Goal: Information Seeking & Learning: Learn about a topic

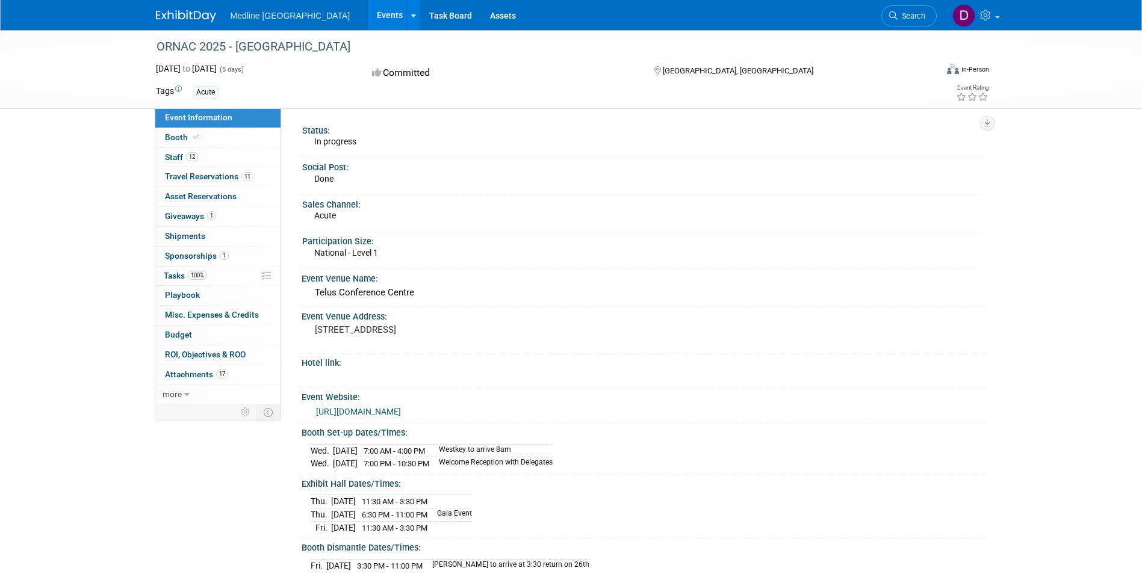
click at [368, 13] on link "Events" at bounding box center [390, 15] width 44 height 30
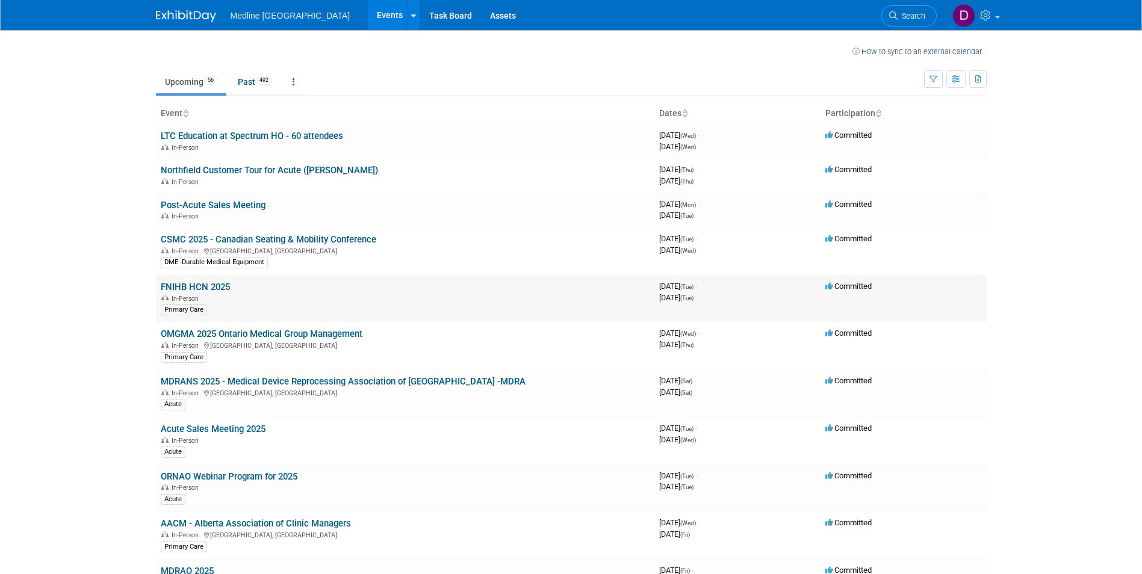
scroll to position [120, 0]
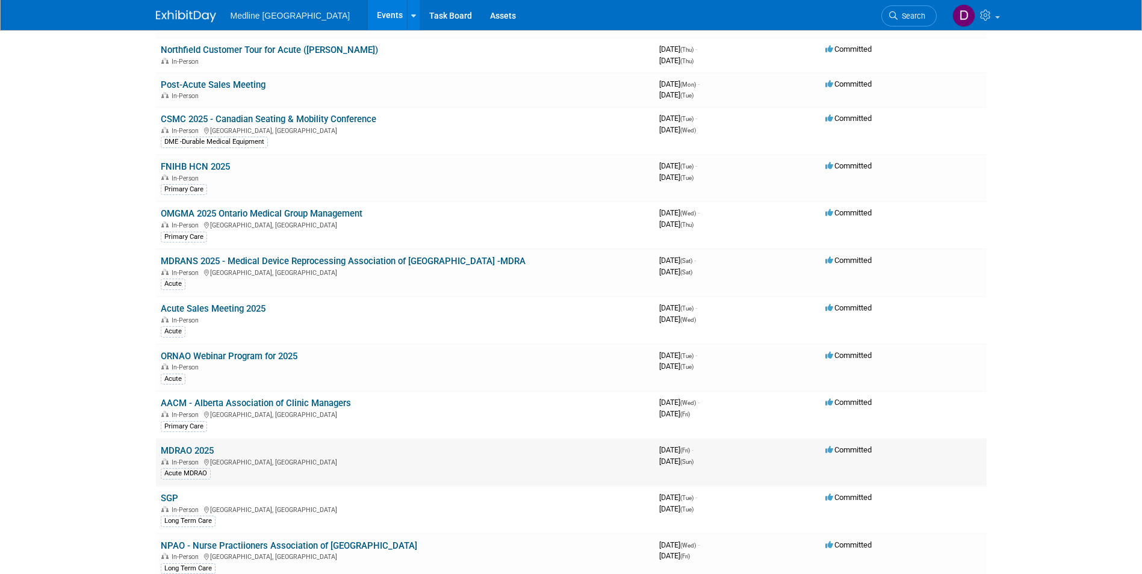
click at [176, 447] on link "MDRAO 2025" at bounding box center [187, 450] width 53 height 11
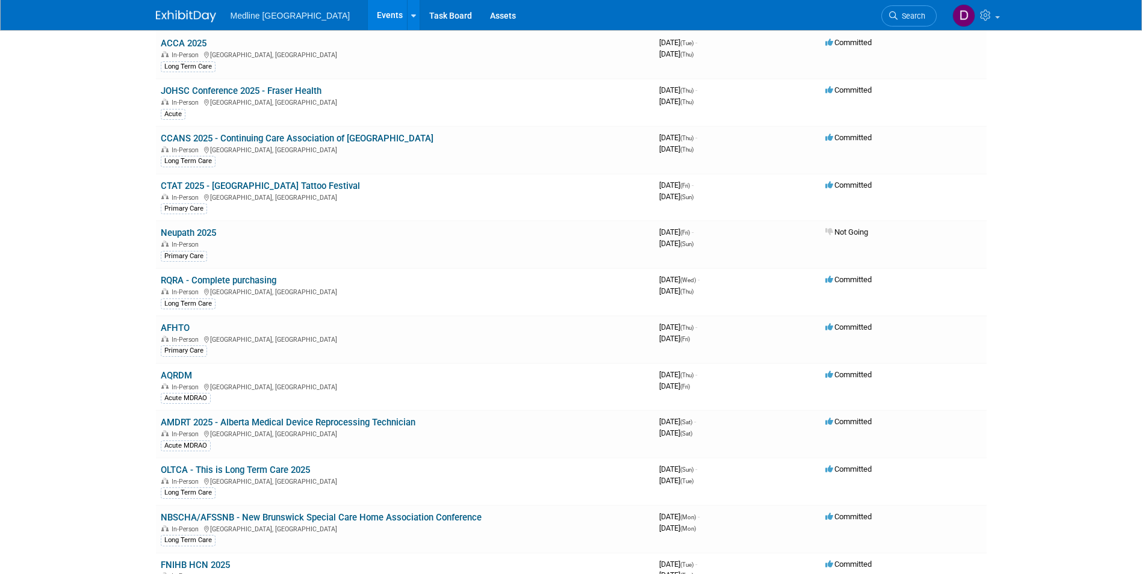
scroll to position [1204, 0]
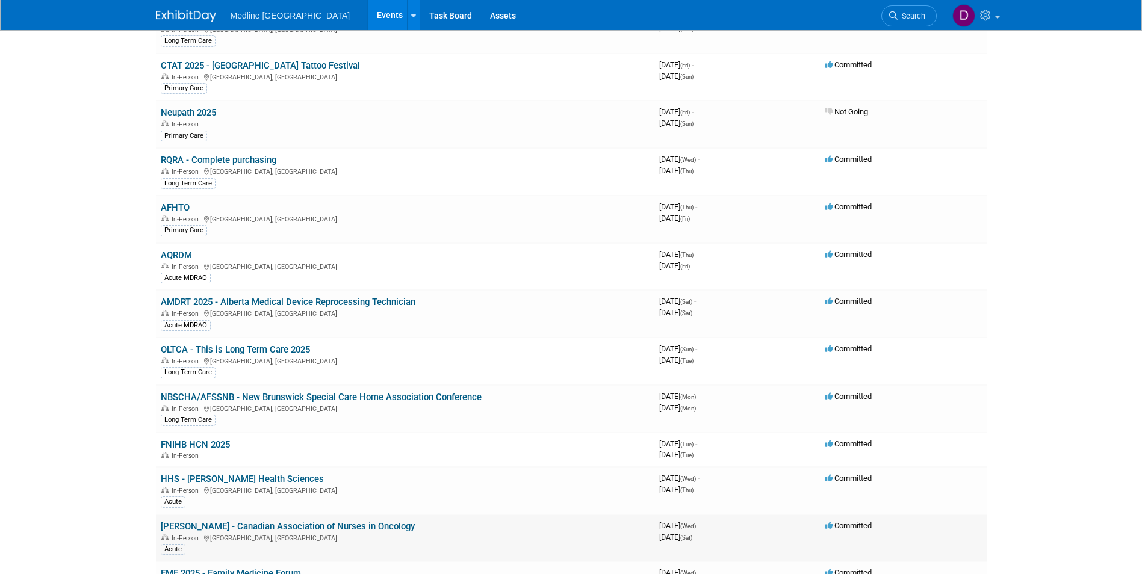
click at [307, 524] on link "CANO - Canadian Association of Nurses in Oncology" at bounding box center [288, 526] width 254 height 11
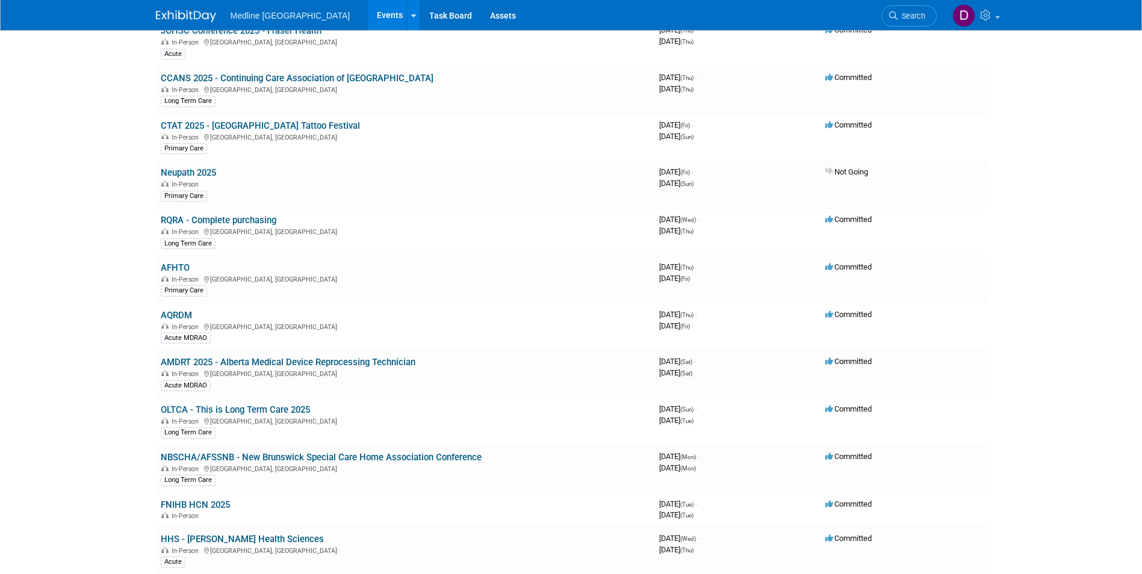
scroll to position [1264, 0]
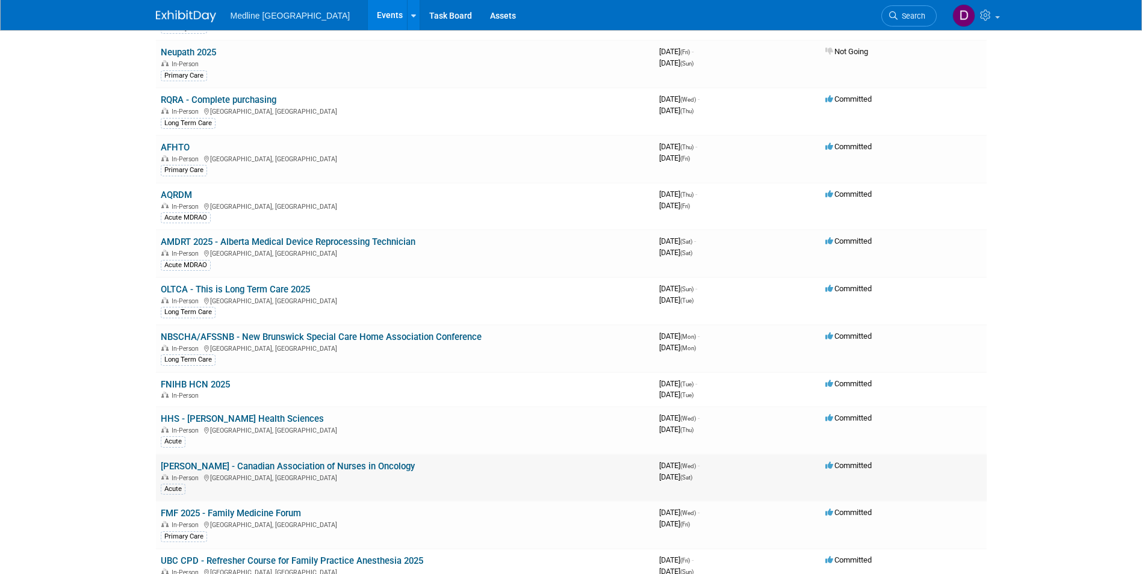
click at [306, 465] on link "CANO - Canadian Association of Nurses in Oncology" at bounding box center [288, 466] width 254 height 11
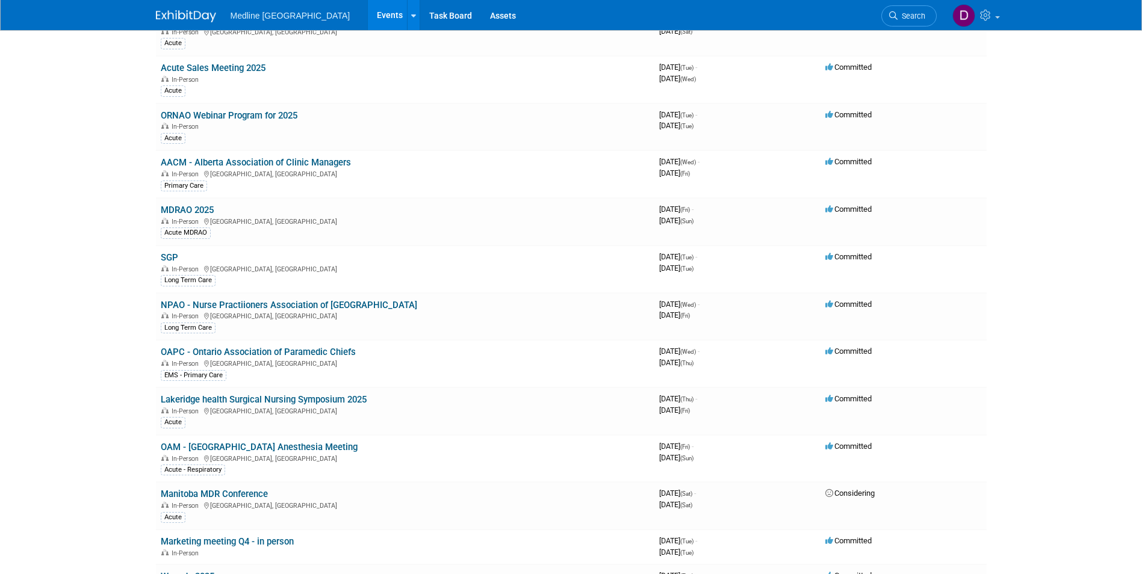
scroll to position [301, 0]
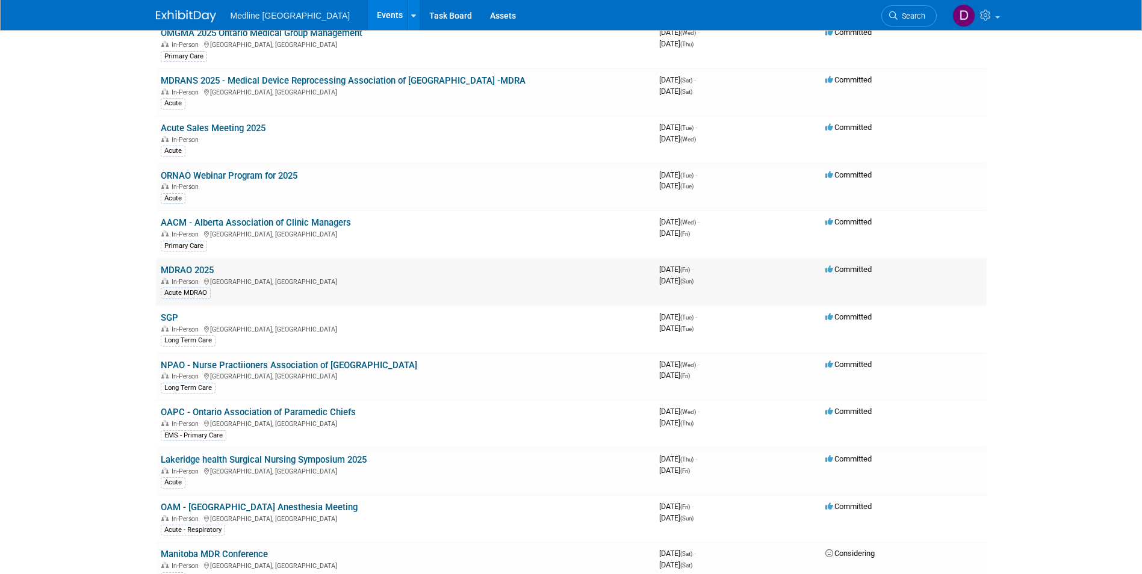
click at [197, 265] on link "MDRAO 2025" at bounding box center [187, 270] width 53 height 11
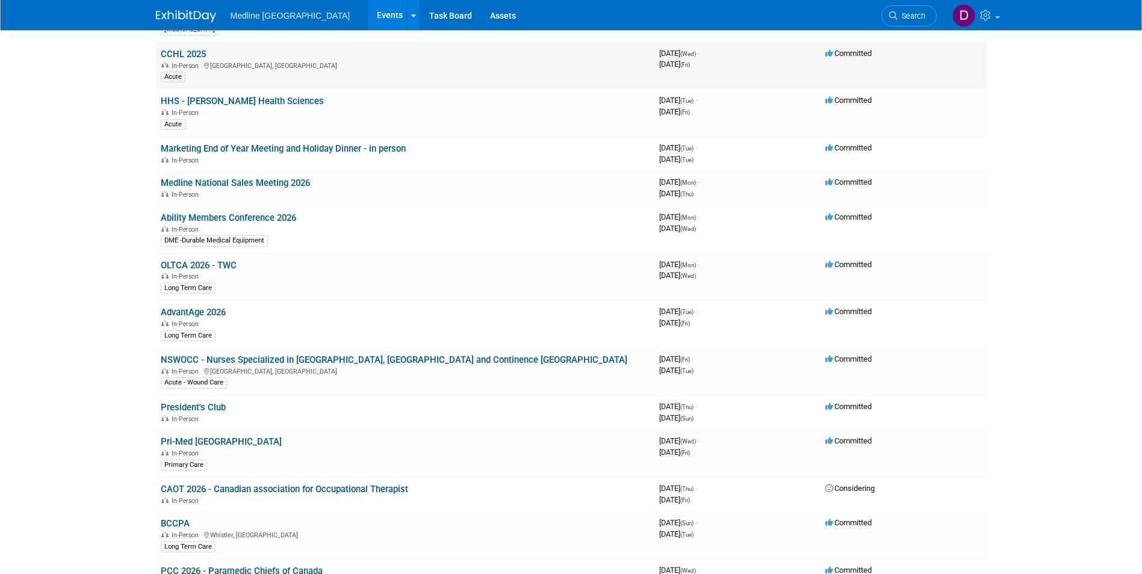
scroll to position [2217, 0]
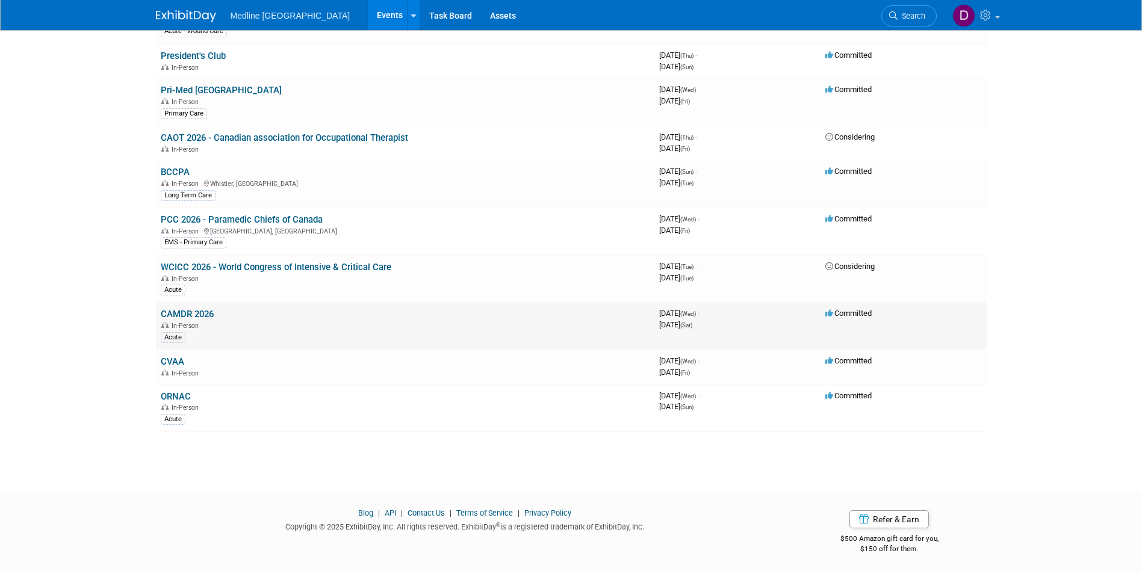
click at [196, 315] on link "CAMDR 2026" at bounding box center [187, 314] width 53 height 11
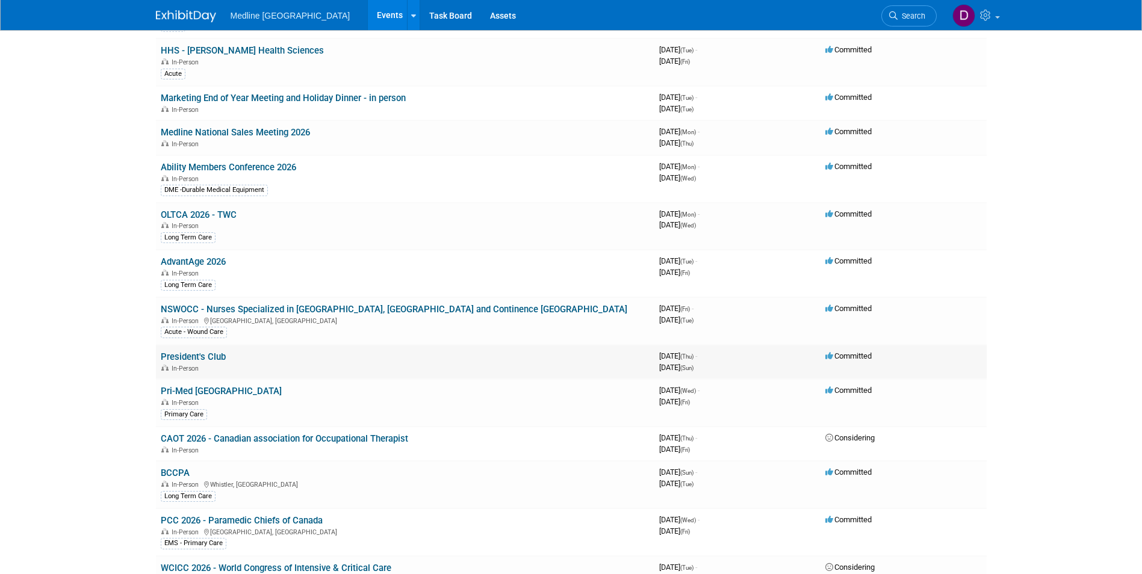
scroll to position [1796, 0]
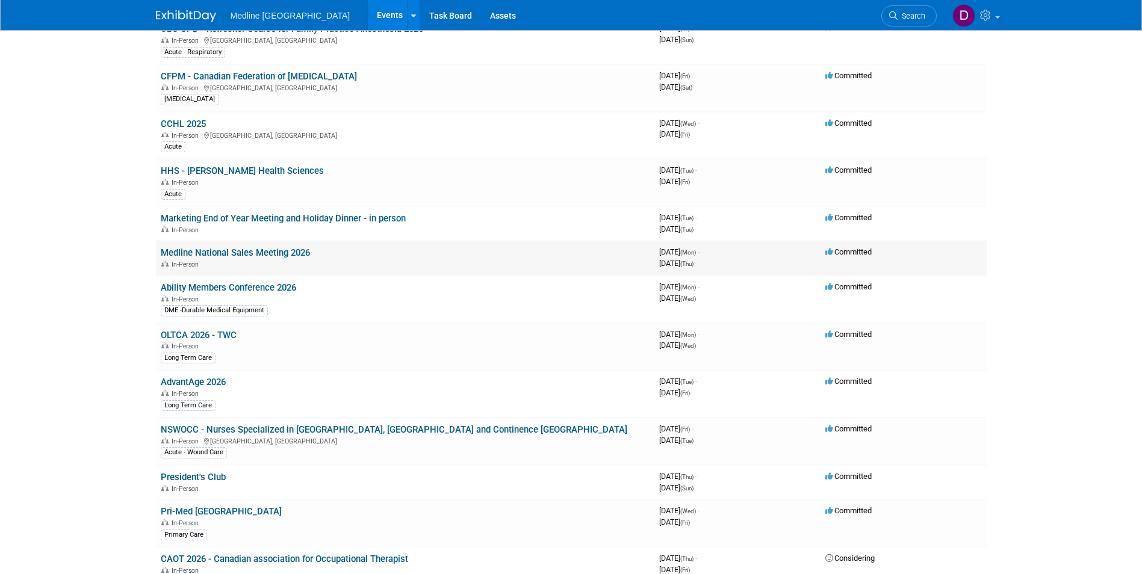
click at [189, 254] on link "Medline National Sales Meeting 2026" at bounding box center [235, 252] width 149 height 11
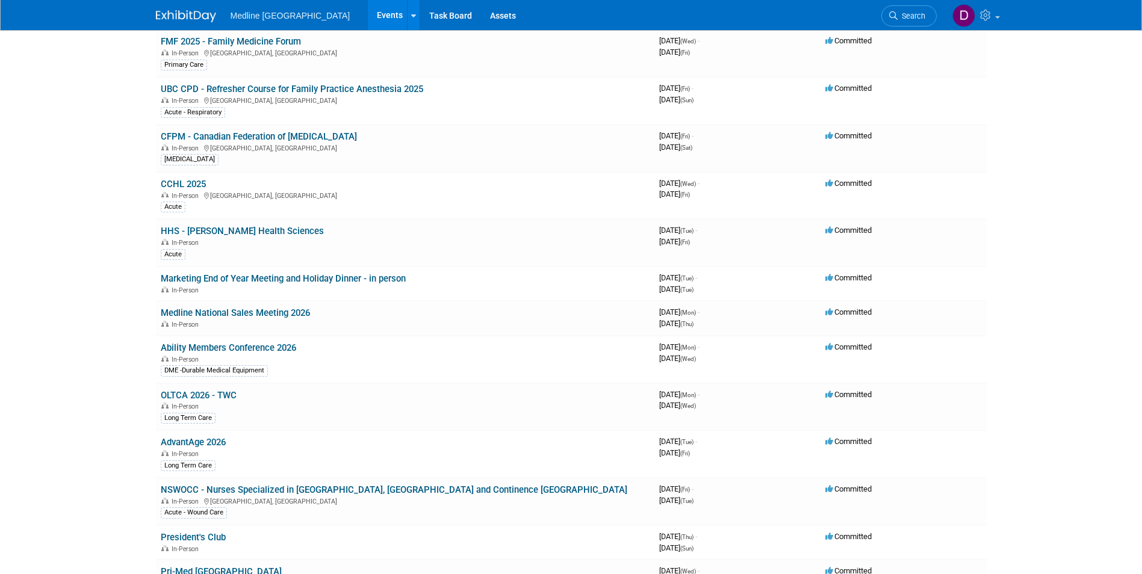
scroll to position [1676, 0]
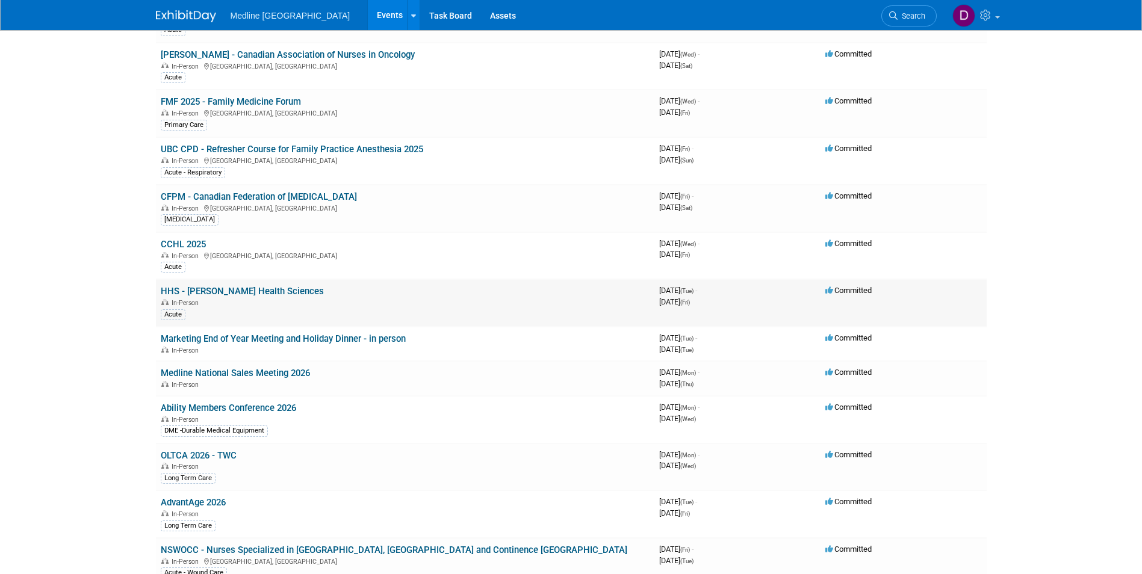
click at [222, 295] on link "HHS - Hamilton Health Sciences" at bounding box center [242, 291] width 163 height 11
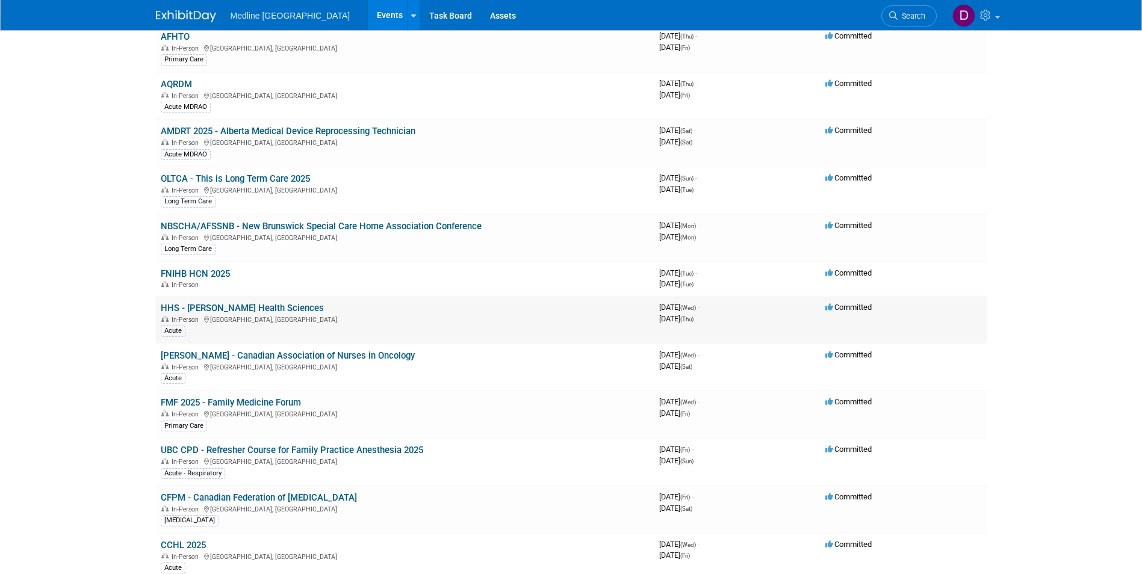
scroll to position [1315, 0]
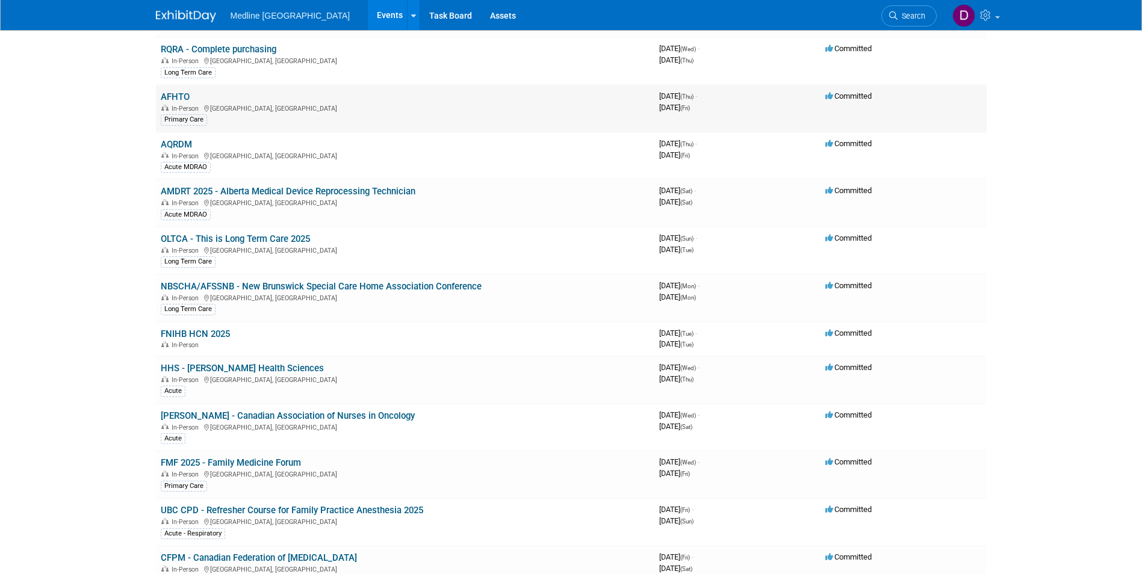
click at [177, 99] on link "AFHTO" at bounding box center [175, 96] width 29 height 11
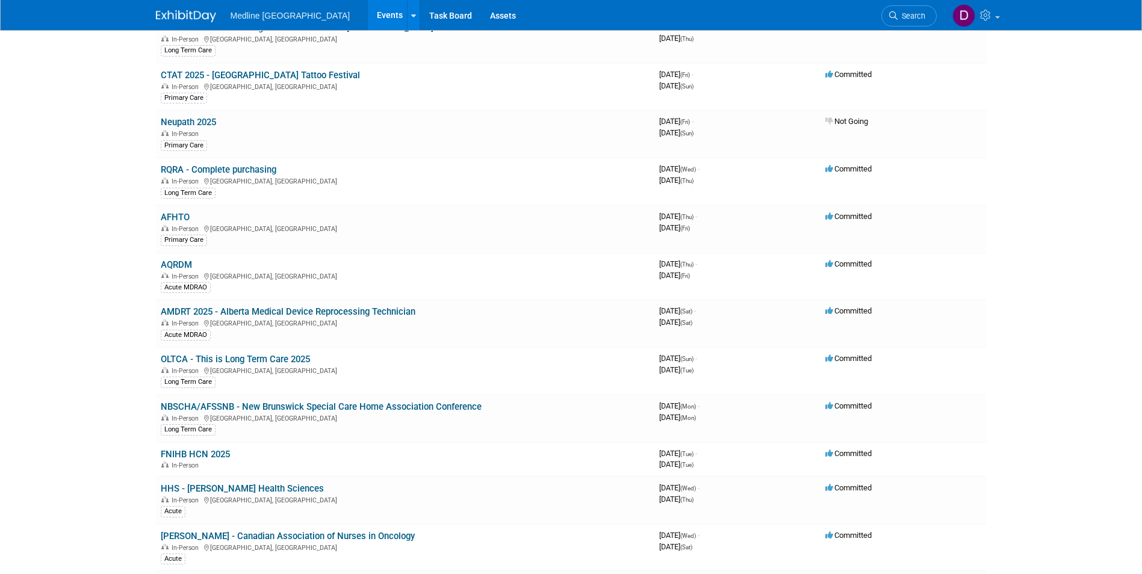
scroll to position [1134, 0]
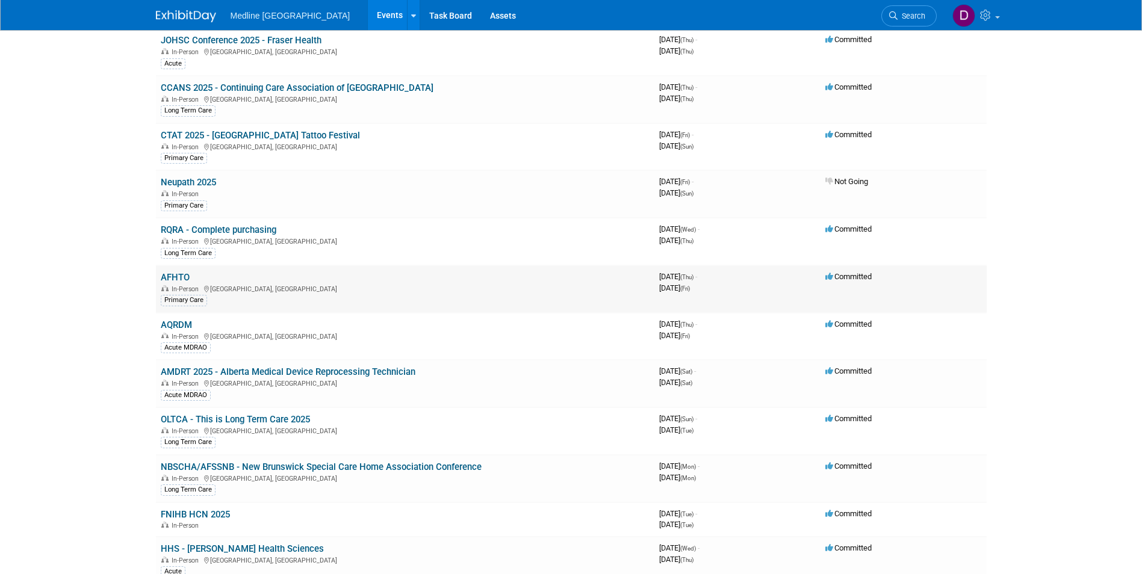
click at [185, 279] on link "AFHTO" at bounding box center [175, 277] width 29 height 11
click at [180, 328] on link "AQRDM" at bounding box center [176, 325] width 31 height 11
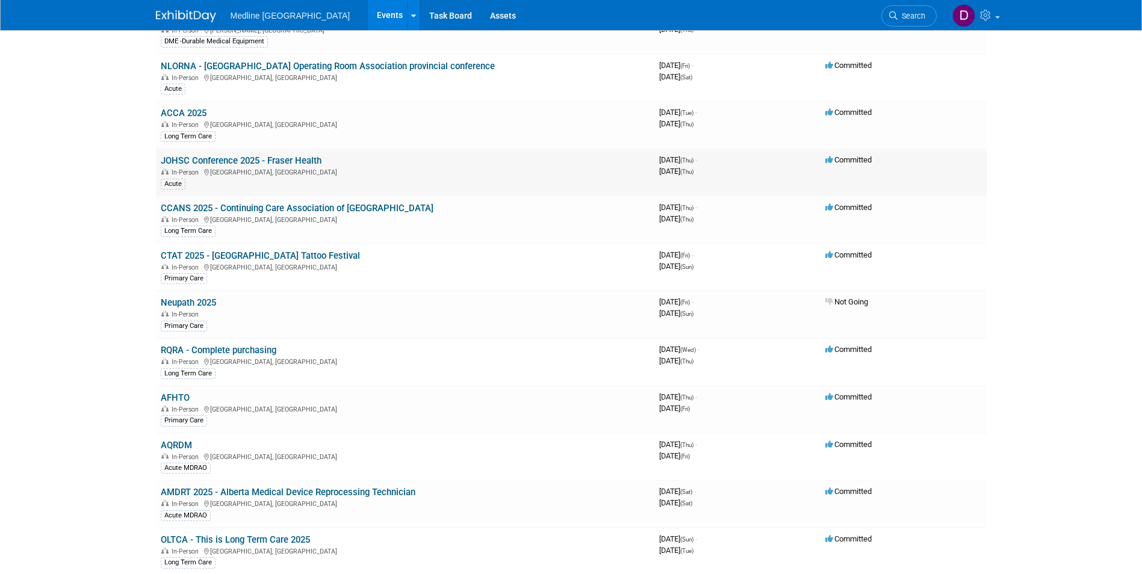
click at [191, 159] on link "JOHSC Conference 2025 - Fraser Health" at bounding box center [241, 160] width 161 height 11
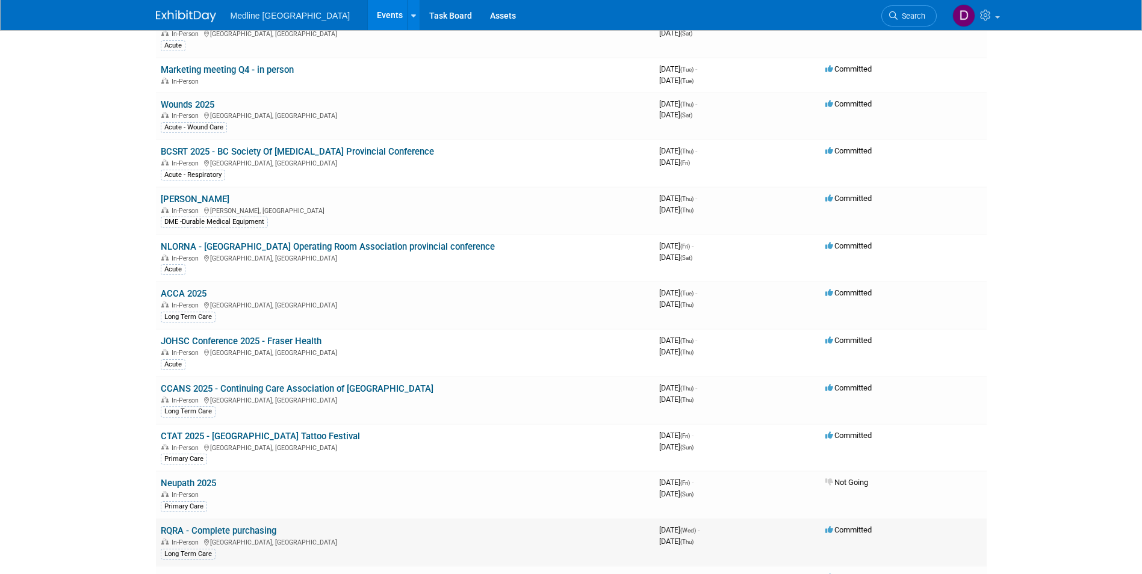
scroll to position [773, 0]
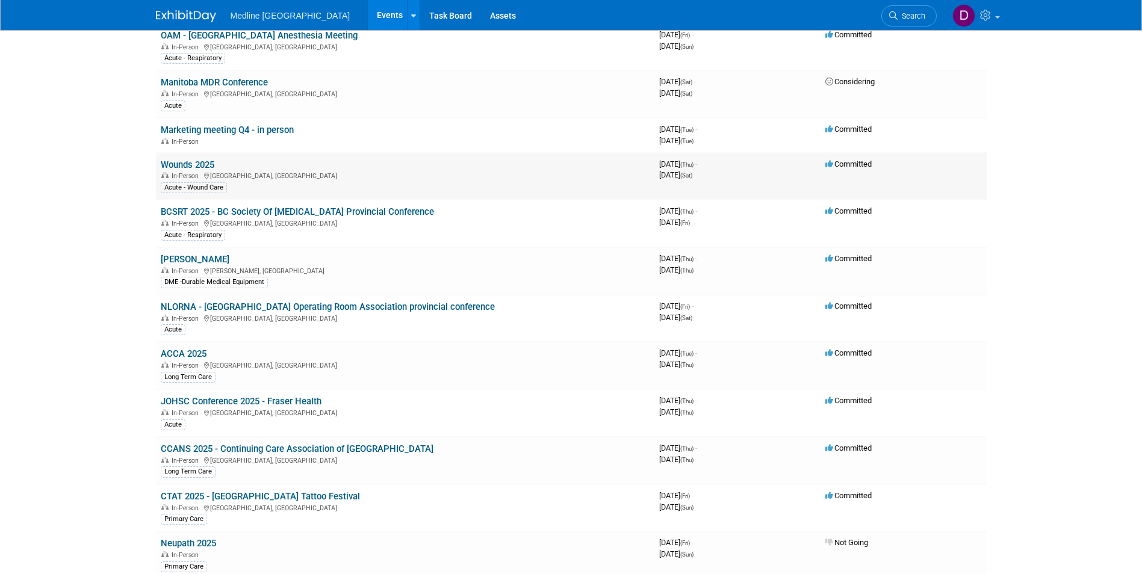
click at [203, 166] on link "Wounds 2025" at bounding box center [188, 165] width 54 height 11
click at [187, 125] on link "Marketing meeting Q4 - in person" at bounding box center [227, 130] width 133 height 11
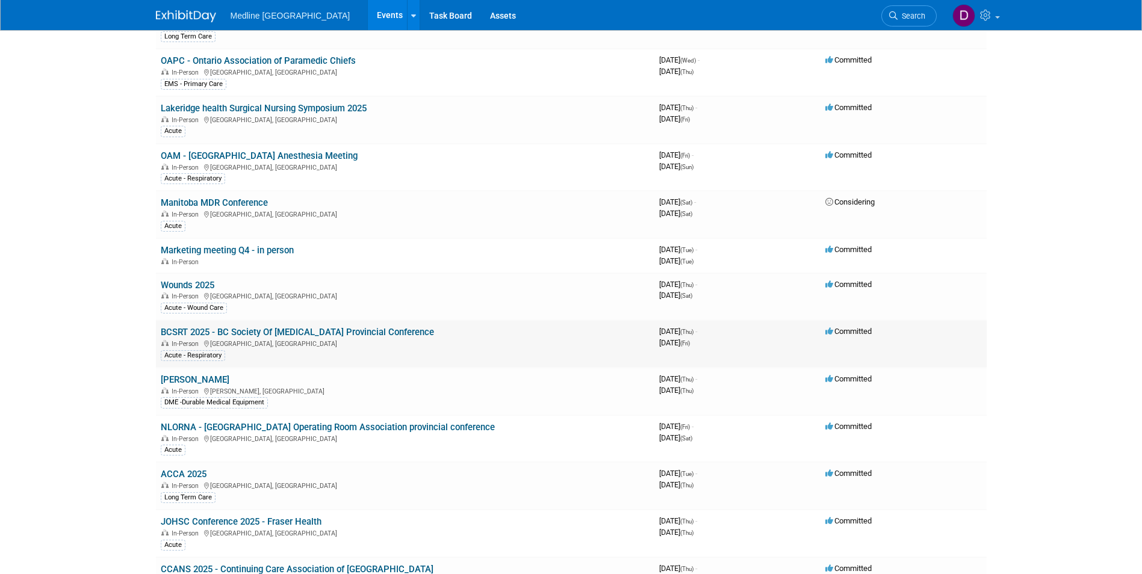
scroll to position [592, 0]
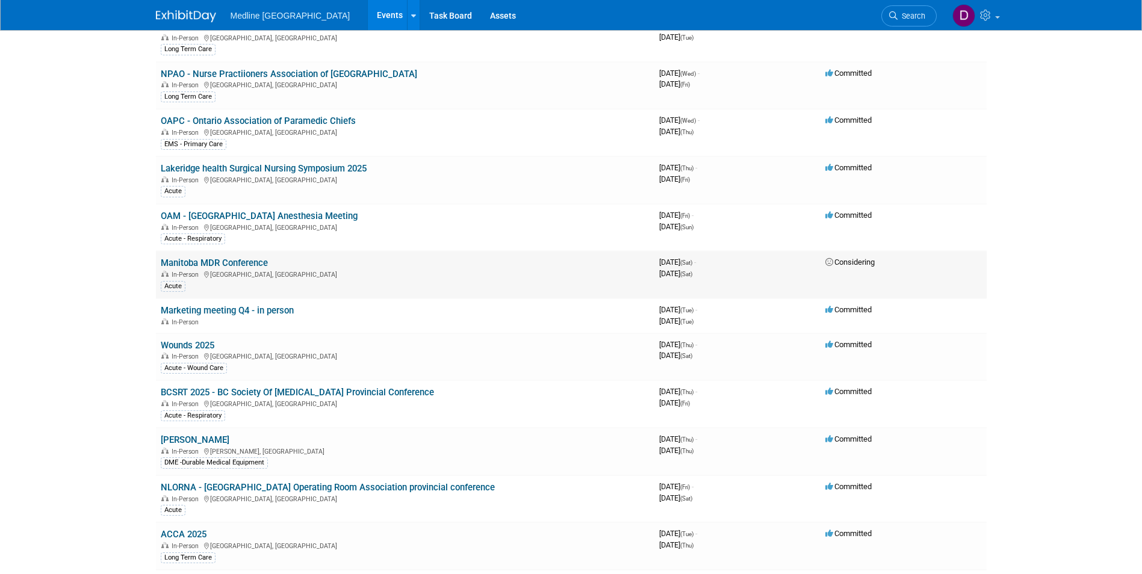
click at [221, 260] on link "Manitoba MDR Conference" at bounding box center [214, 263] width 107 height 11
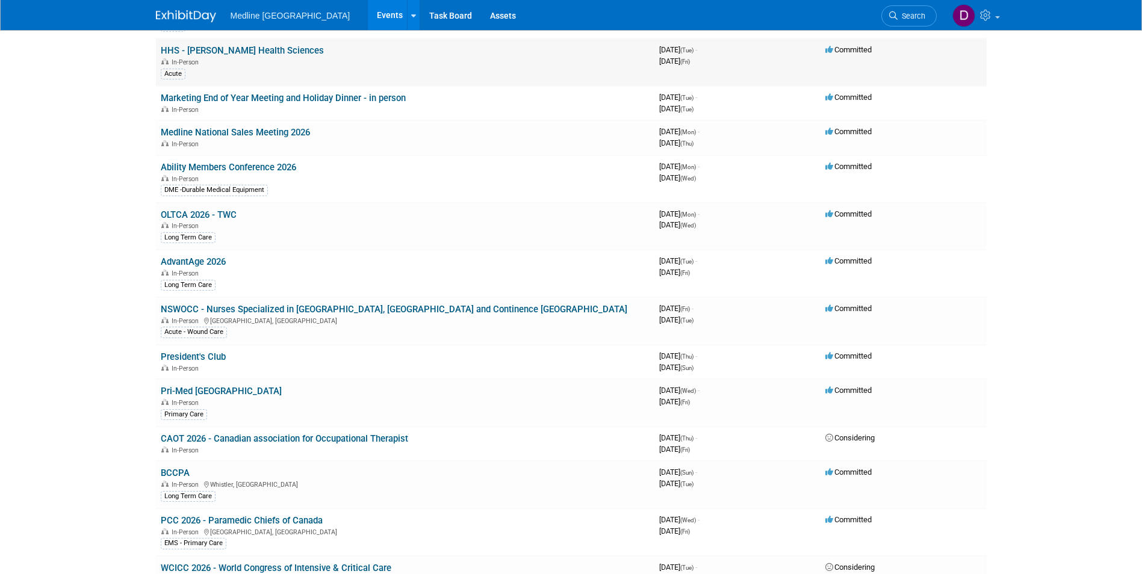
scroll to position [2097, 0]
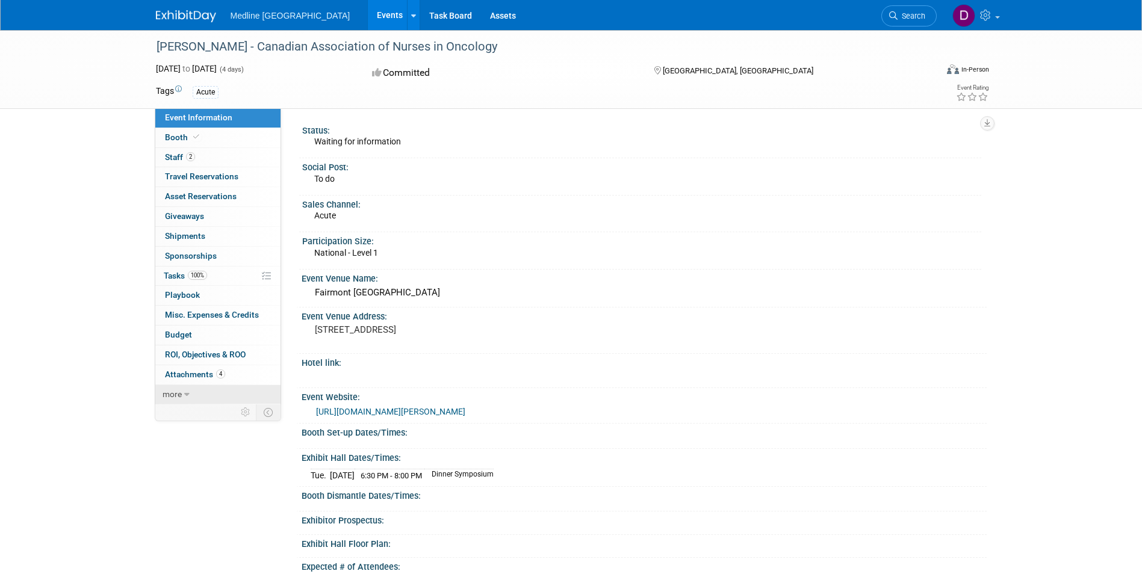
click at [184, 391] on icon at bounding box center [186, 395] width 5 height 8
click at [191, 153] on span "2" at bounding box center [190, 156] width 9 height 9
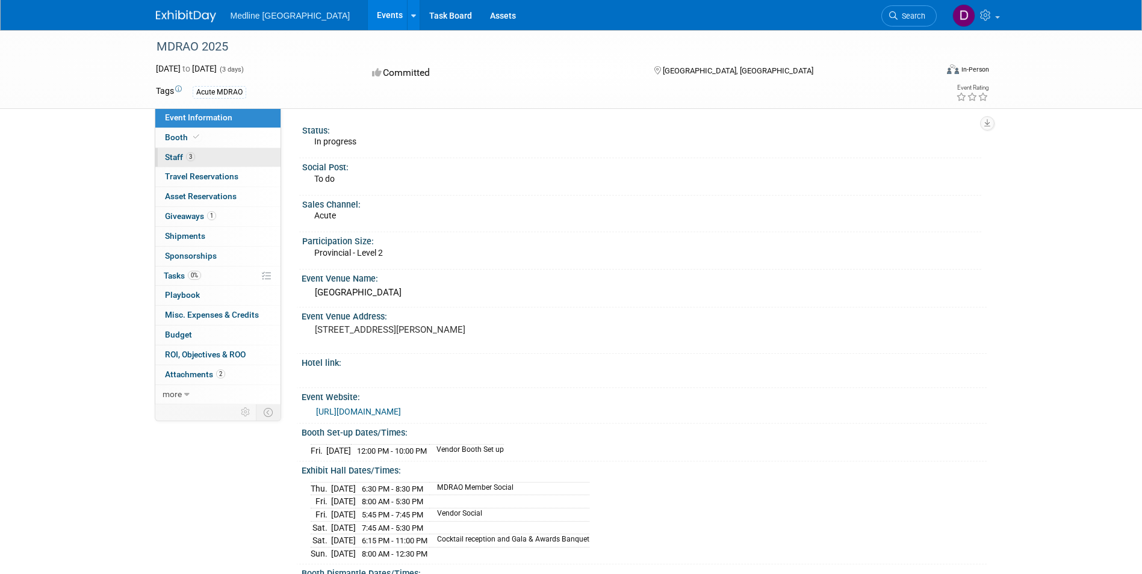
click at [180, 158] on span "Staff 3" at bounding box center [180, 157] width 30 height 10
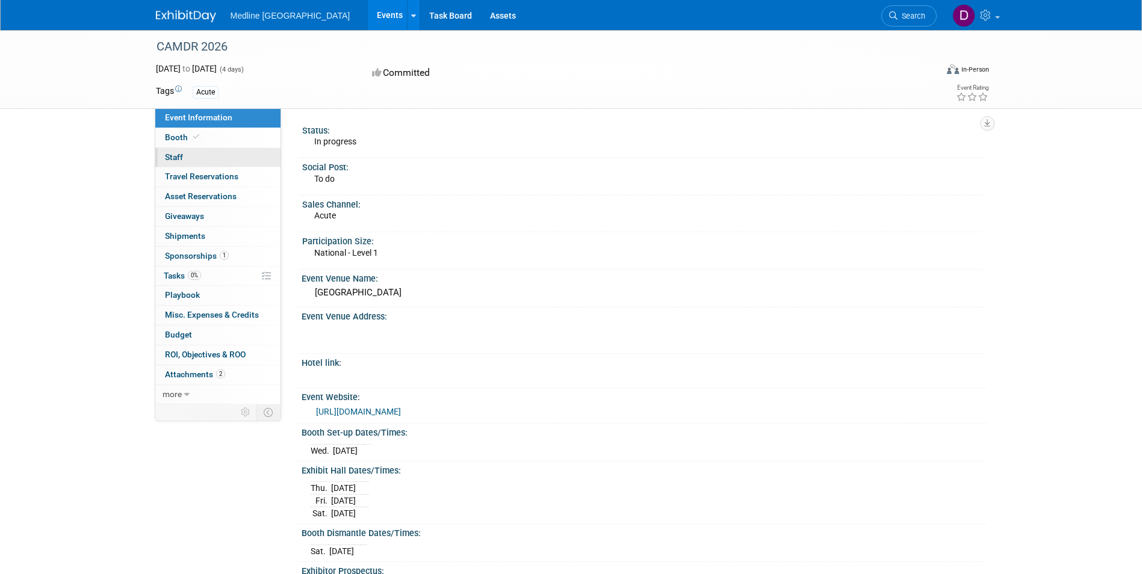
click at [188, 162] on link "0 Staff 0" at bounding box center [217, 157] width 125 height 19
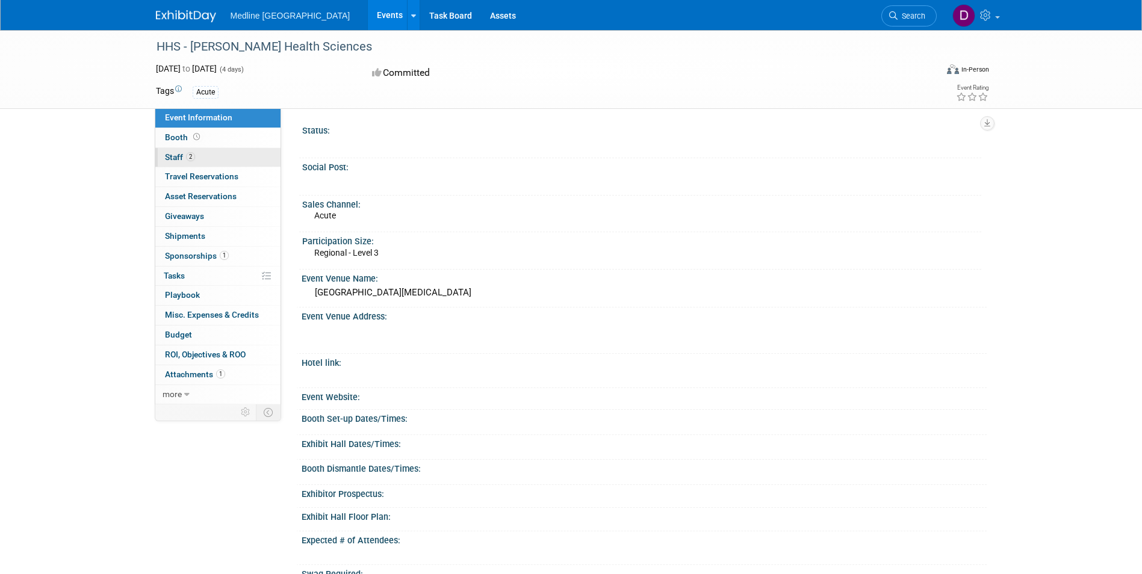
click at [175, 152] on span "Staff 2" at bounding box center [180, 157] width 30 height 10
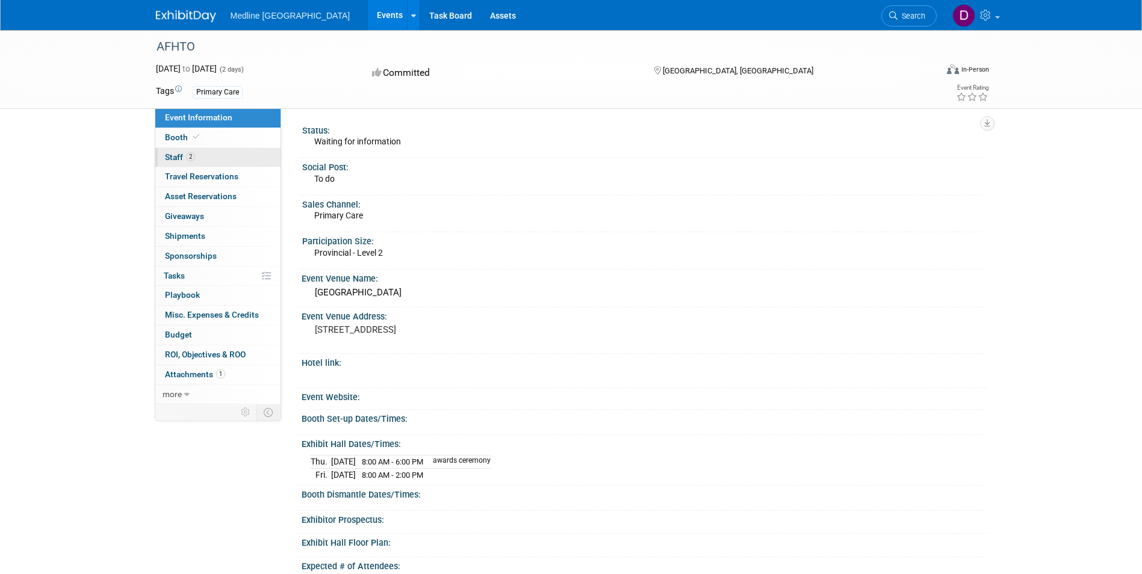
click at [178, 148] on link "2 Staff 2" at bounding box center [217, 157] width 125 height 19
click at [179, 155] on span "Staff 2" at bounding box center [180, 157] width 30 height 10
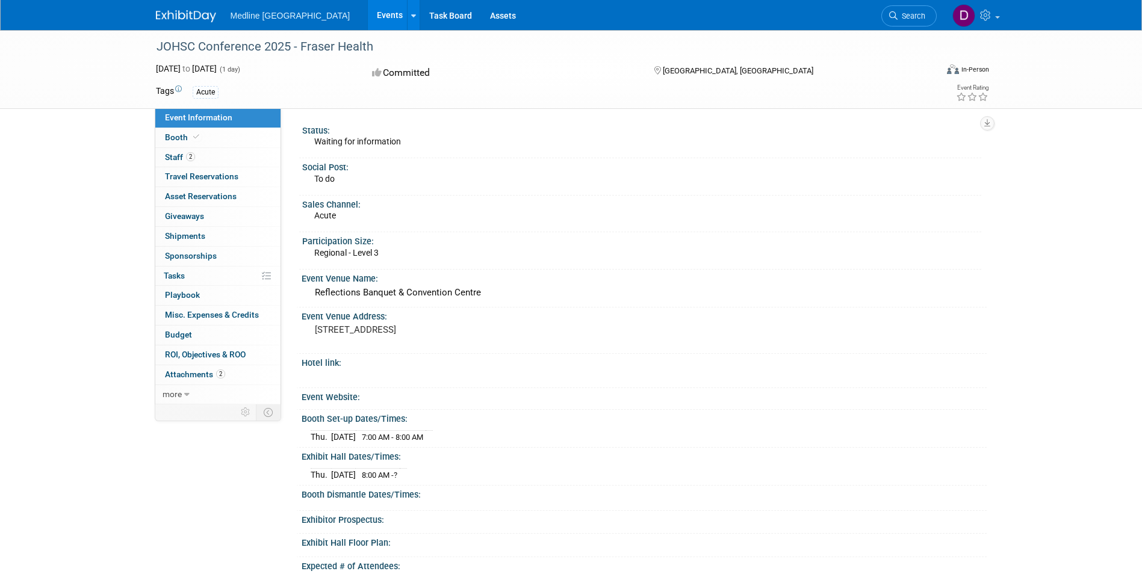
click at [191, 159] on span "2" at bounding box center [190, 156] width 9 height 9
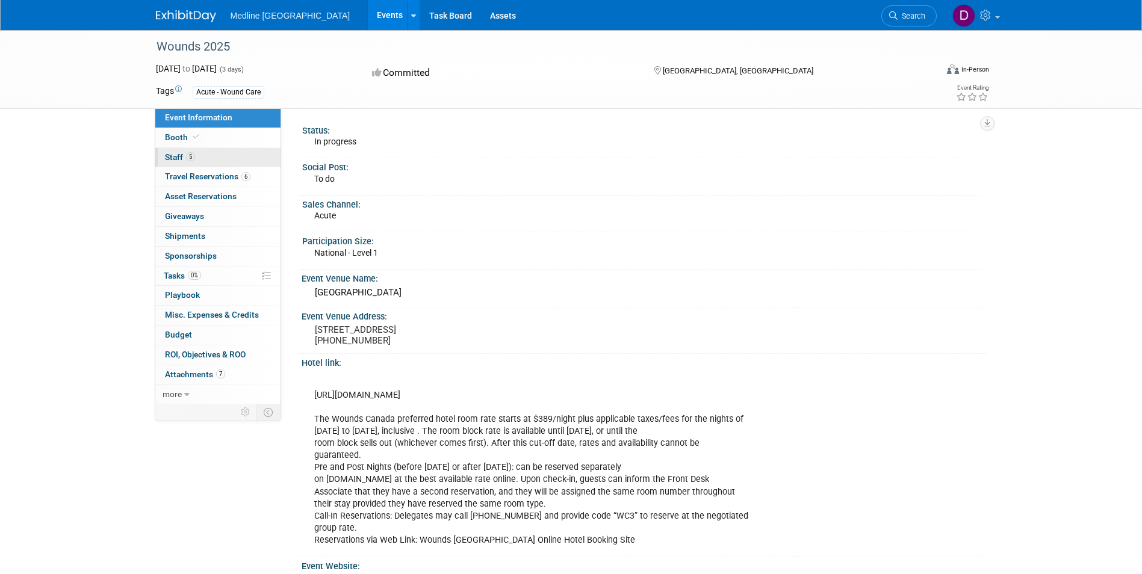
click at [197, 150] on link "5 Staff 5" at bounding box center [217, 157] width 125 height 19
